Goal: Task Accomplishment & Management: Manage account settings

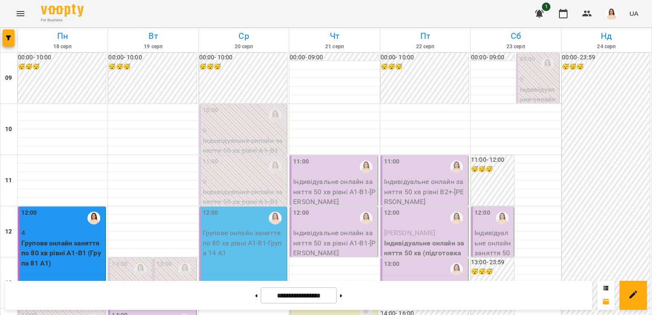
scroll to position [492, 0]
click at [140, 310] on div "14:00" at bounding box center [153, 320] width 82 height 20
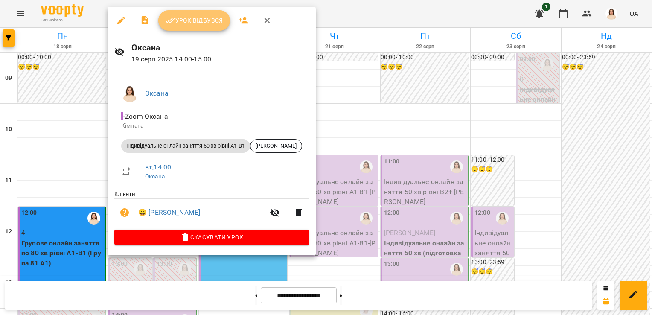
click at [211, 19] on span "Урок відбувся" at bounding box center [194, 20] width 58 height 10
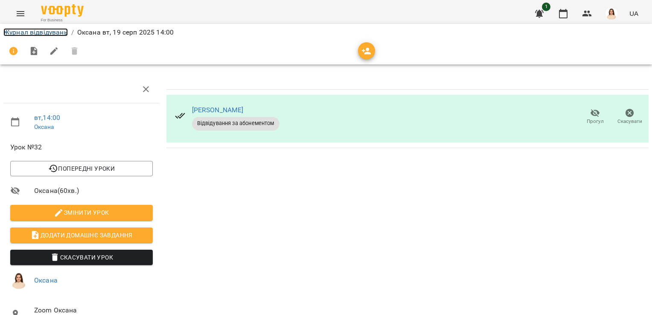
click at [48, 32] on link "Журнал відвідувань" at bounding box center [35, 32] width 64 height 8
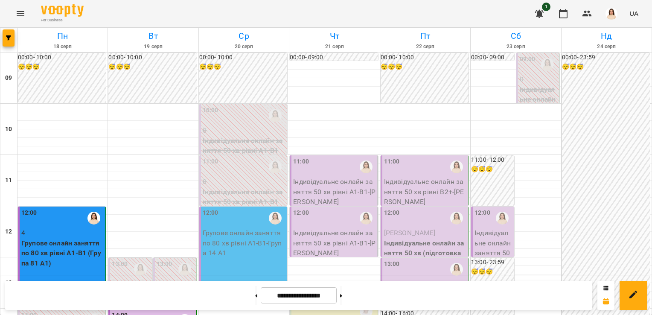
scroll to position [281, 0]
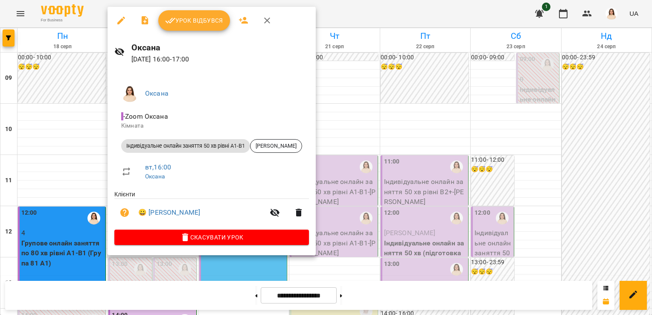
click at [206, 21] on span "Урок відбувся" at bounding box center [194, 20] width 58 height 10
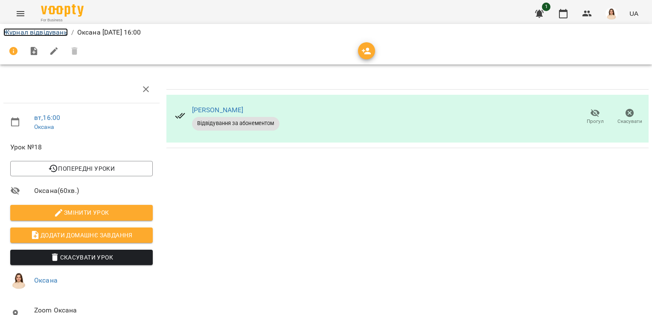
click at [52, 33] on link "Журнал відвідувань" at bounding box center [35, 32] width 64 height 8
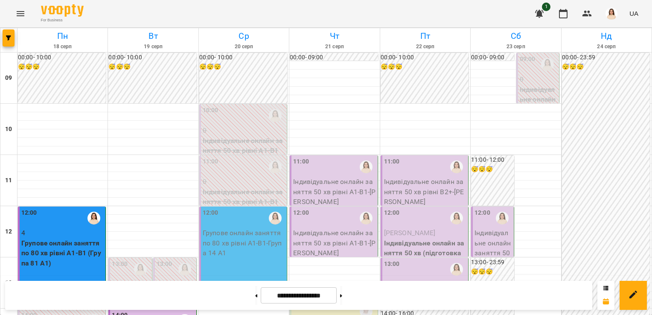
scroll to position [442, 0]
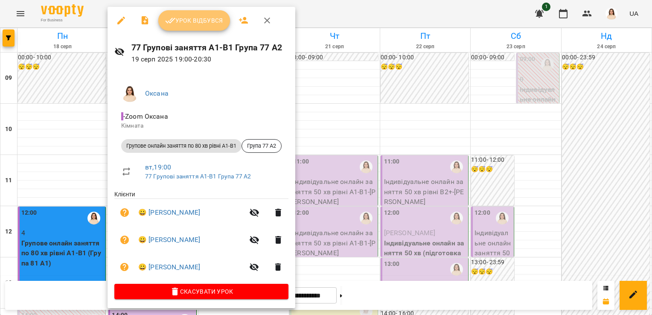
click at [200, 20] on span "Урок відбувся" at bounding box center [194, 20] width 58 height 10
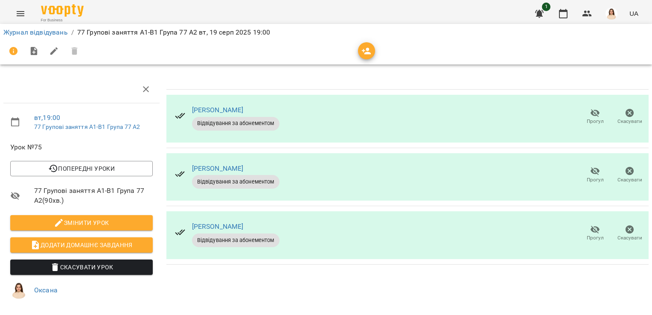
click at [591, 113] on icon "button" at bounding box center [594, 113] width 9 height 8
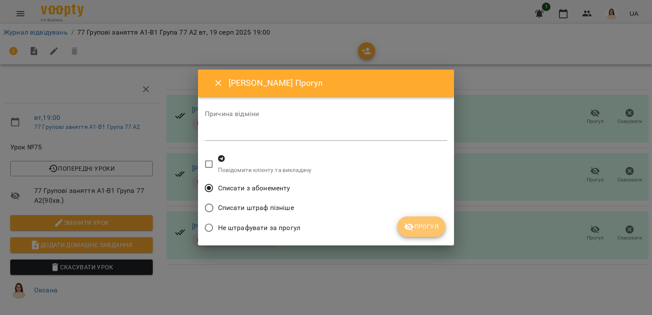
click at [426, 220] on button "Прогул" at bounding box center [421, 226] width 48 height 20
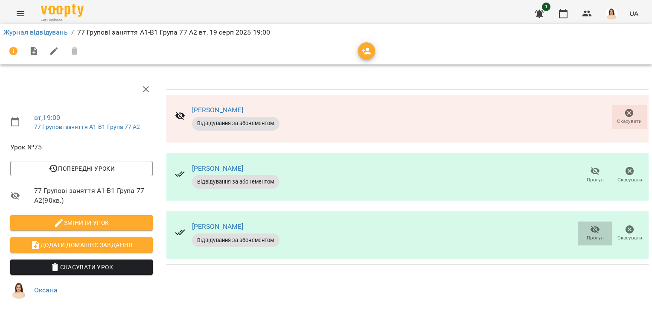
click at [590, 229] on icon "button" at bounding box center [594, 230] width 9 height 8
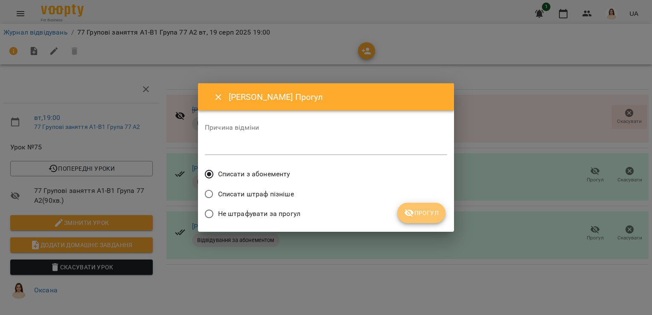
click at [432, 214] on span "Прогул" at bounding box center [421, 213] width 35 height 10
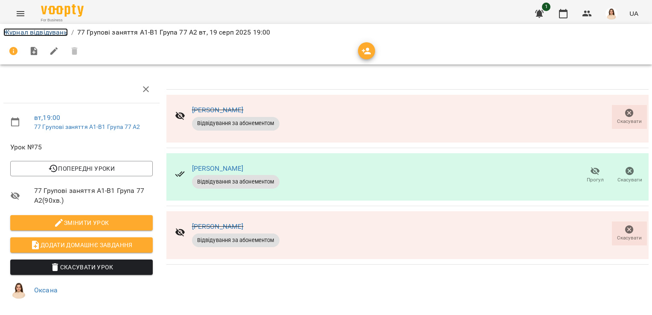
click at [45, 32] on link "Журнал відвідувань" at bounding box center [35, 32] width 64 height 8
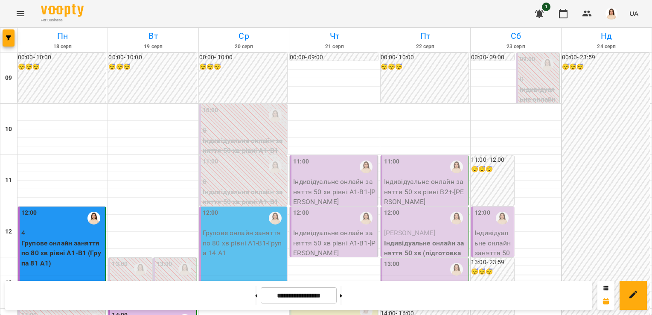
scroll to position [475, 0]
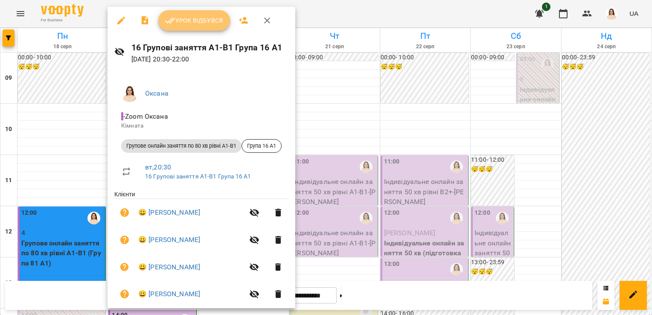
click at [208, 16] on span "Урок відбувся" at bounding box center [194, 20] width 58 height 10
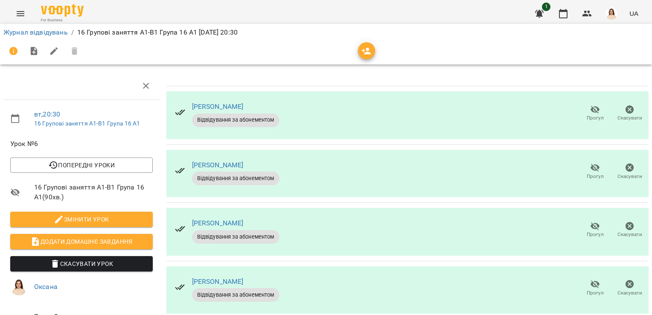
scroll to position [101, 0]
click at [590, 279] on icon "button" at bounding box center [595, 284] width 10 height 10
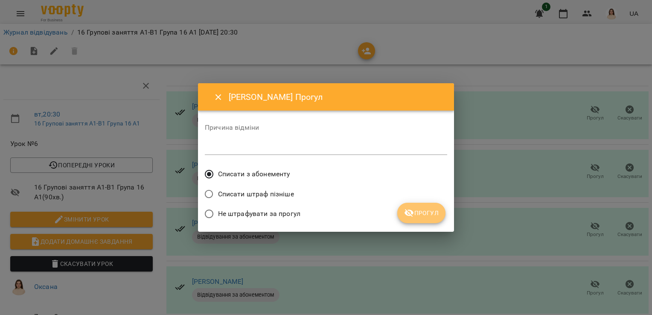
click at [437, 211] on span "Прогул" at bounding box center [421, 213] width 35 height 10
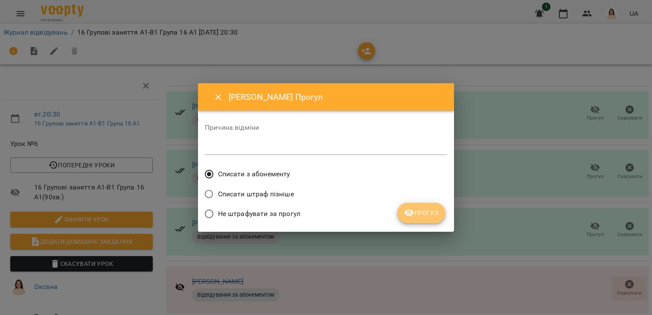
click at [425, 209] on span "Прогул" at bounding box center [421, 213] width 35 height 10
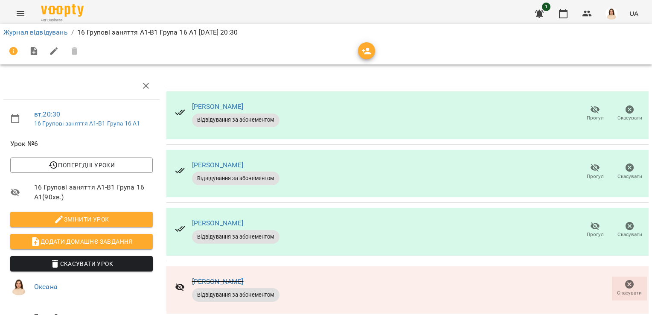
scroll to position [136, 0]
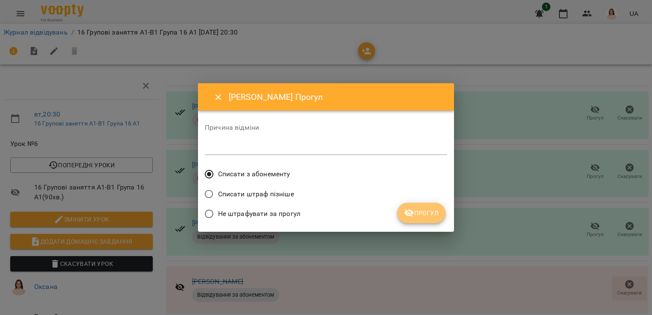
click at [429, 211] on span "Прогул" at bounding box center [421, 213] width 35 height 10
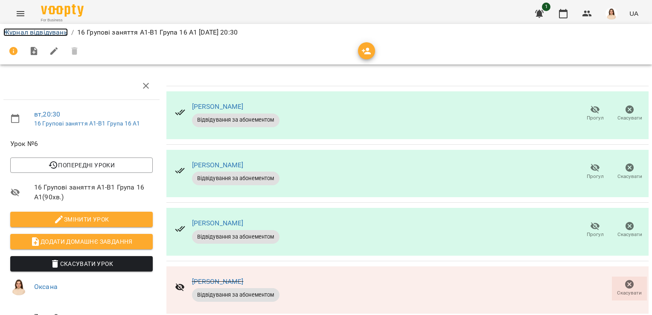
click at [37, 32] on link "Журнал відвідувань" at bounding box center [35, 32] width 64 height 8
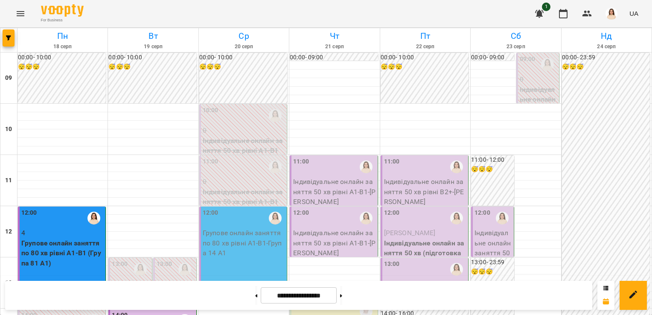
scroll to position [203, 0]
